Goal: Task Accomplishment & Management: Use online tool/utility

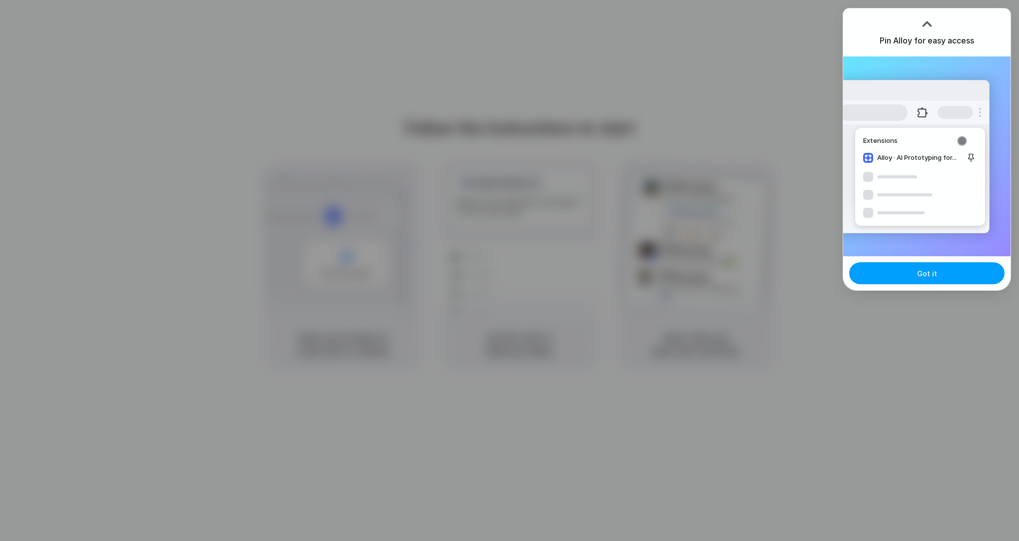
click at [884, 277] on button "Got it" at bounding box center [926, 273] width 155 height 22
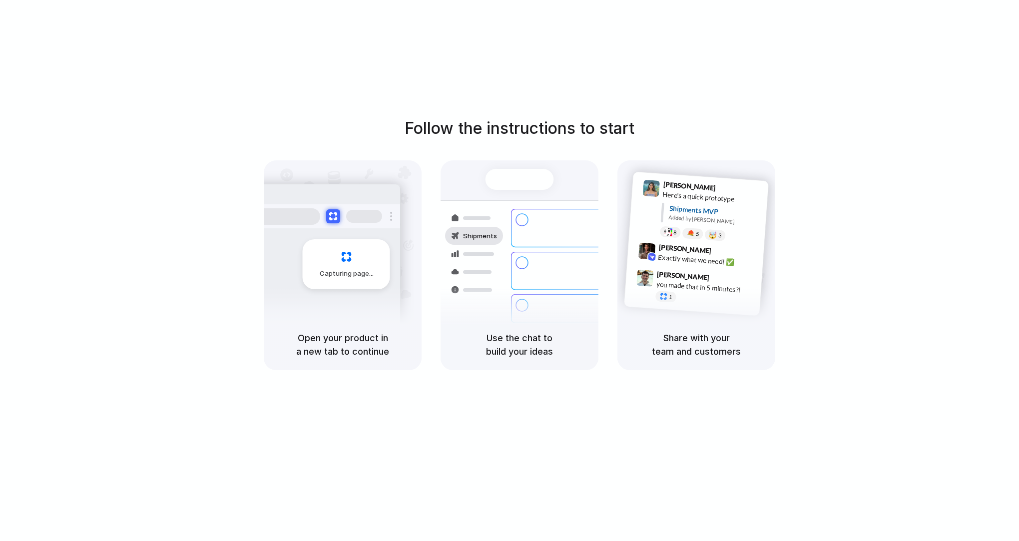
click at [368, 326] on div "Open your product in a new tab to continue" at bounding box center [343, 344] width 158 height 51
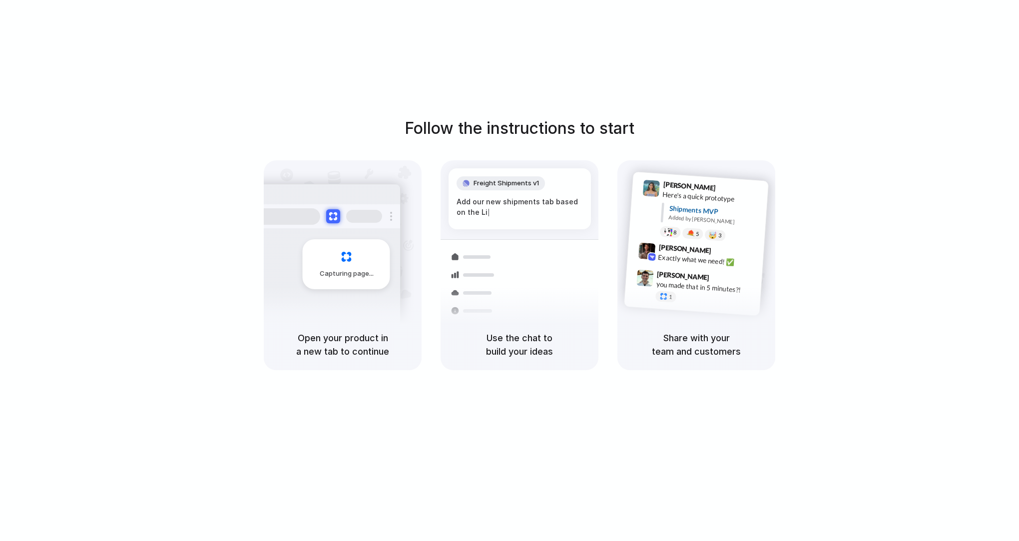
click at [766, 132] on div "Follow the instructions to start Capturing page Open your product in a new tab …" at bounding box center [519, 243] width 1019 height 254
click at [527, 178] on div at bounding box center [520, 179] width 68 height 21
click at [322, 274] on span "Capturing page" at bounding box center [347, 274] width 55 height 10
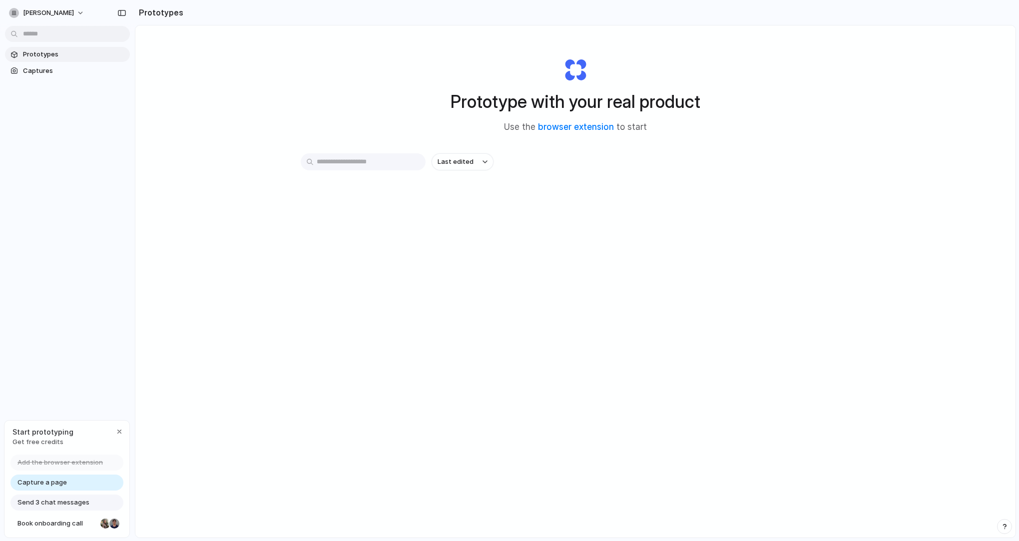
click at [59, 485] on span "Capture a page" at bounding box center [41, 483] width 49 height 10
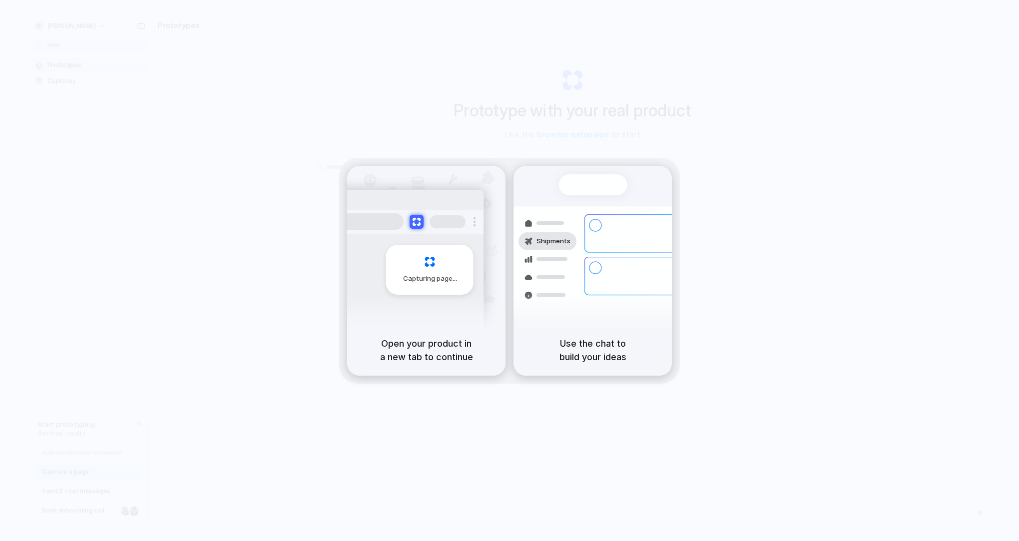
click at [540, 184] on div "Shipments Container from [GEOGRAPHIC_DATA] 40ft • ETA [DATE] • In transit Expre…" at bounding box center [593, 260] width 170 height 173
click at [414, 292] on div "Capturing page" at bounding box center [429, 270] width 87 height 50
click at [419, 252] on div "Capturing page" at bounding box center [429, 270] width 87 height 50
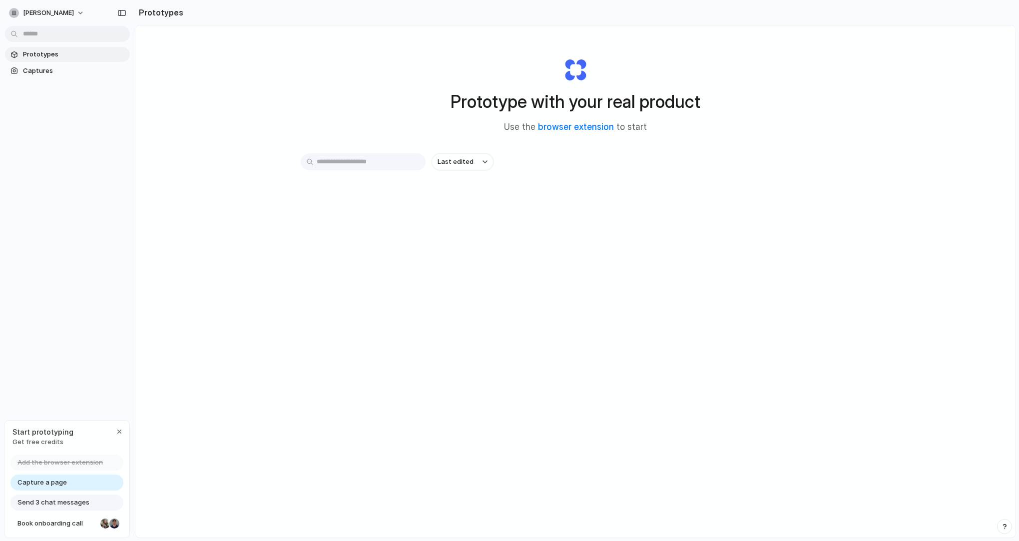
click at [381, 172] on div "Last edited" at bounding box center [575, 197] width 549 height 88
click at [371, 162] on input "text" at bounding box center [363, 161] width 125 height 17
click at [485, 167] on button "Last edited" at bounding box center [463, 161] width 62 height 17
click at [509, 156] on div "Last edited Last created Alphabetical" at bounding box center [509, 270] width 1019 height 541
click at [564, 122] on link "browser extension" at bounding box center [576, 127] width 76 height 10
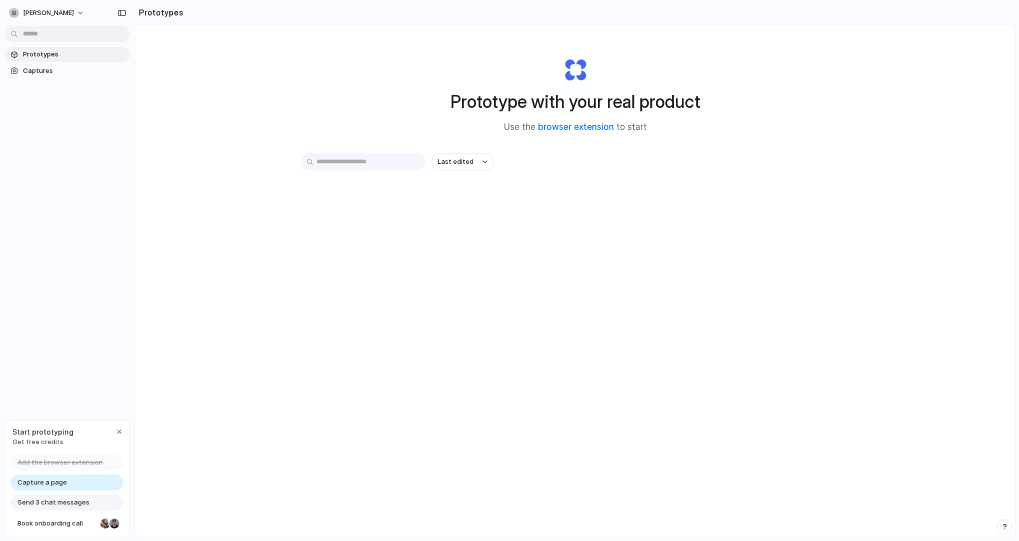
click at [369, 158] on input "text" at bounding box center [363, 161] width 125 height 17
click at [47, 504] on span "Send 3 chat messages" at bounding box center [53, 503] width 72 height 10
click at [48, 481] on span "Capture a page" at bounding box center [41, 483] width 49 height 10
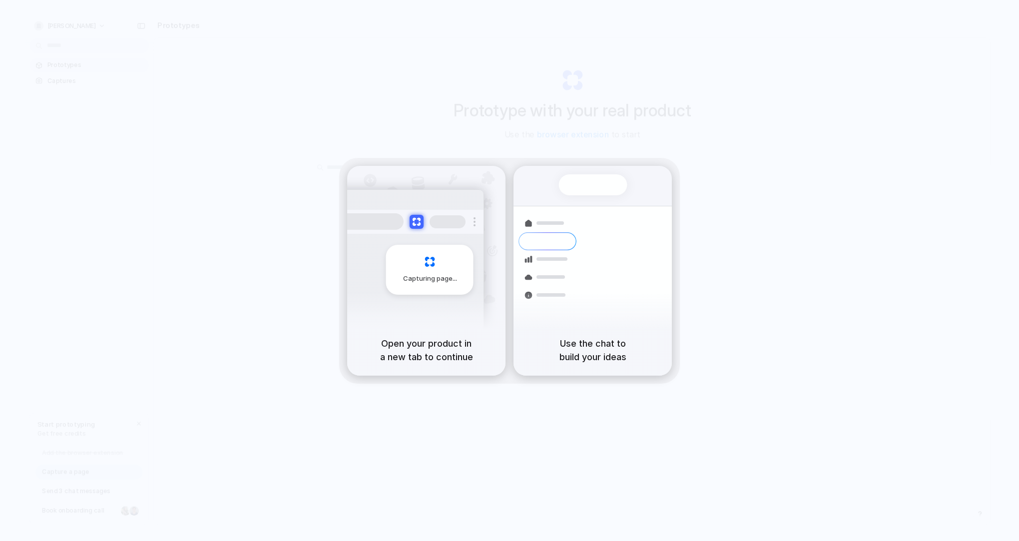
click at [428, 280] on span "Capturing page" at bounding box center [430, 279] width 55 height 10
